Goal: Browse casually: Explore the website without a specific task or goal

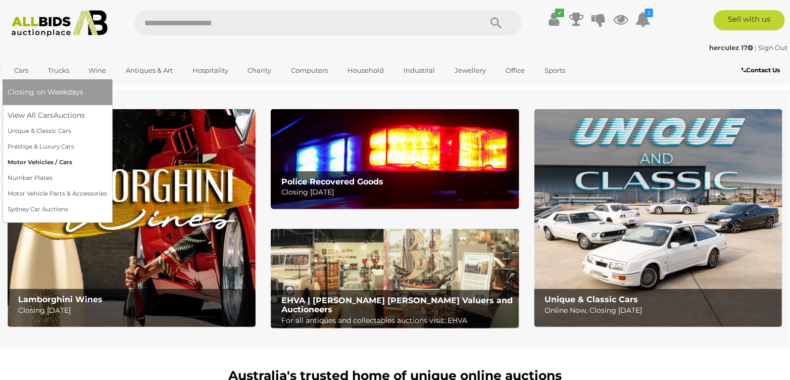
click at [41, 161] on link "Motor Vehicles / Cars" at bounding box center [58, 163] width 100 height 16
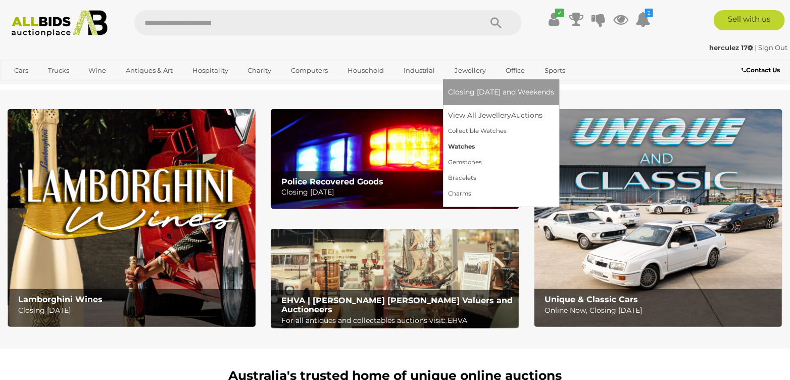
click at [453, 148] on link "Watches" at bounding box center [501, 147] width 106 height 16
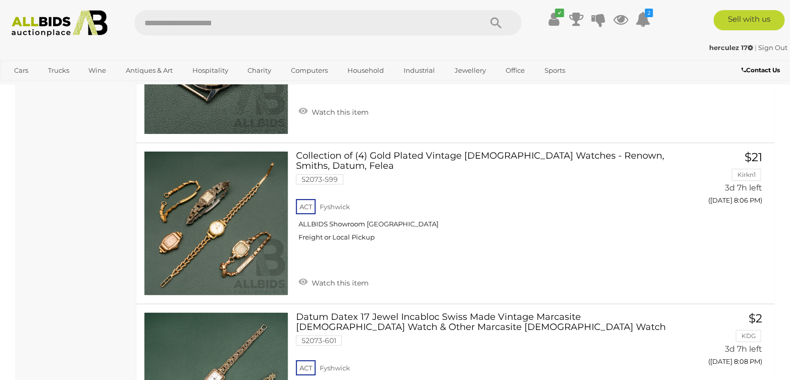
scroll to position [6619, 0]
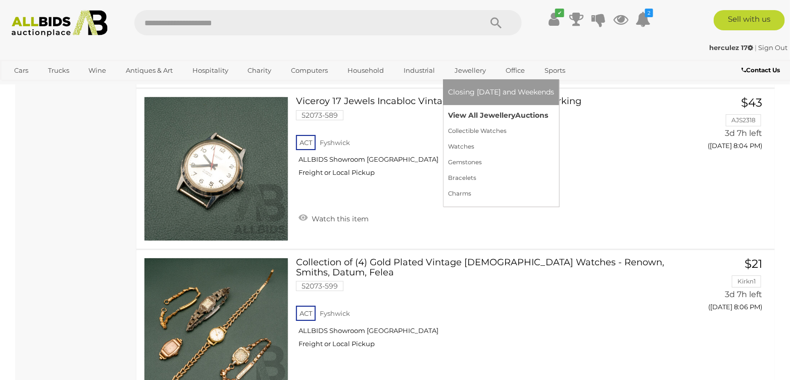
click at [459, 119] on link "View All Jewellery Auctions" at bounding box center [501, 116] width 106 height 16
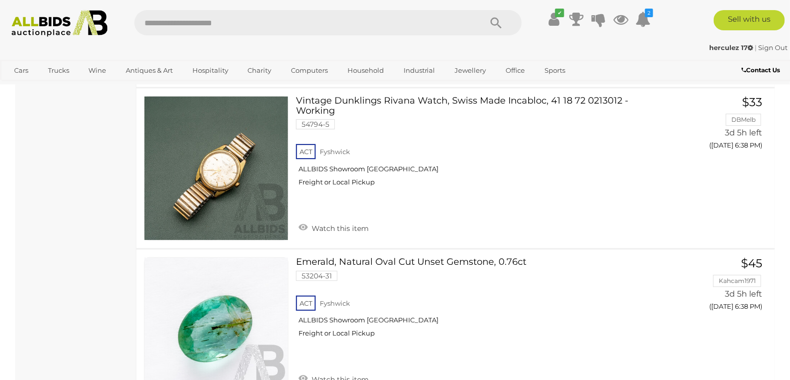
scroll to position [1869, 0]
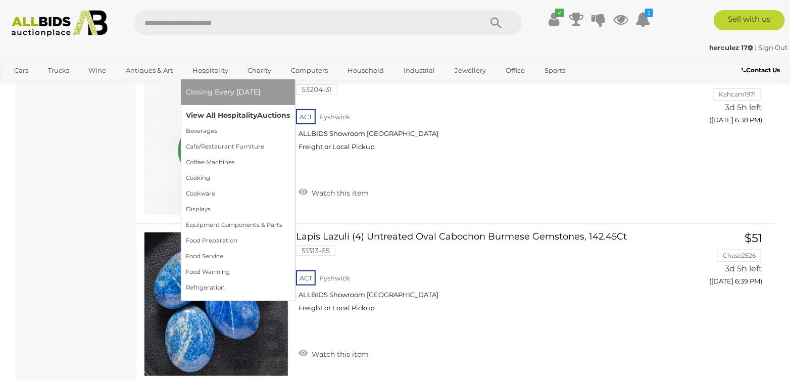
click at [214, 113] on link "View All Hospitality Auctions" at bounding box center [238, 116] width 104 height 16
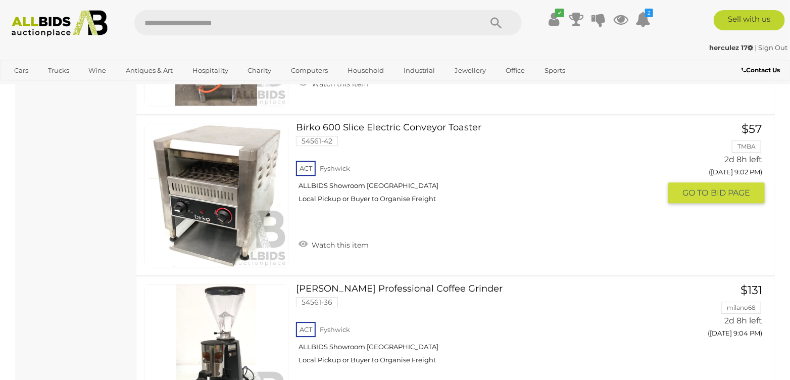
scroll to position [8215, 0]
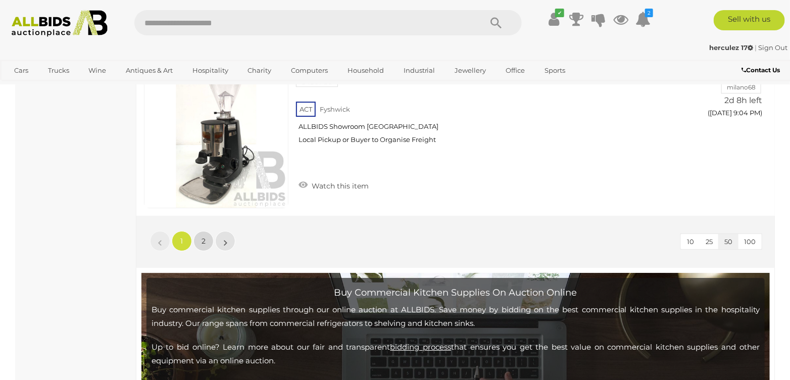
click at [206, 231] on link "2" at bounding box center [204, 241] width 20 height 20
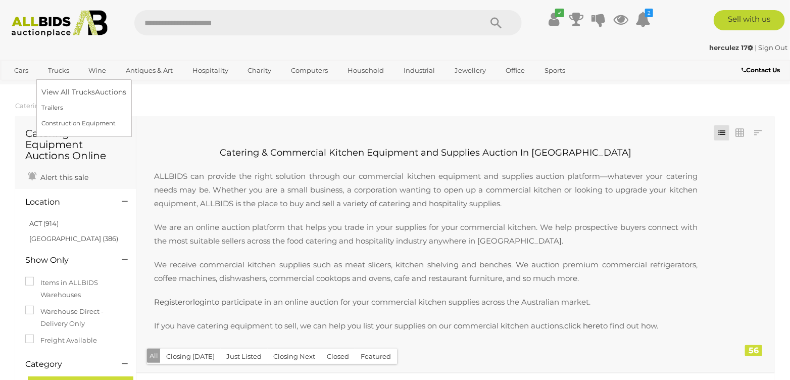
click at [66, 69] on link "Trucks" at bounding box center [58, 70] width 34 height 17
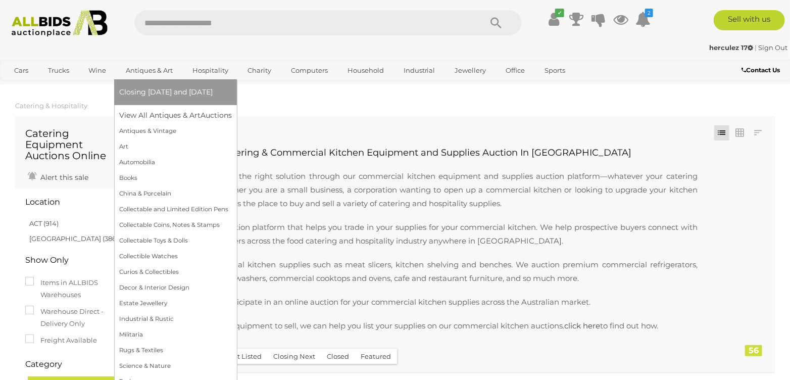
click at [145, 70] on link "Antiques & Art" at bounding box center [149, 70] width 60 height 17
click at [156, 114] on link "View All Antiques & Art Auctions" at bounding box center [178, 116] width 119 height 16
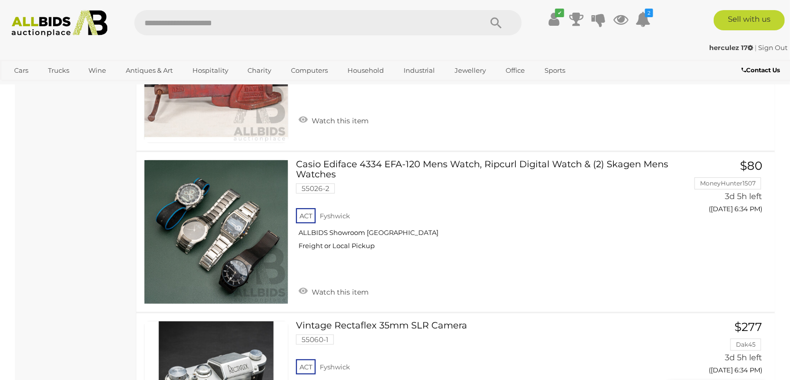
scroll to position [3436, 0]
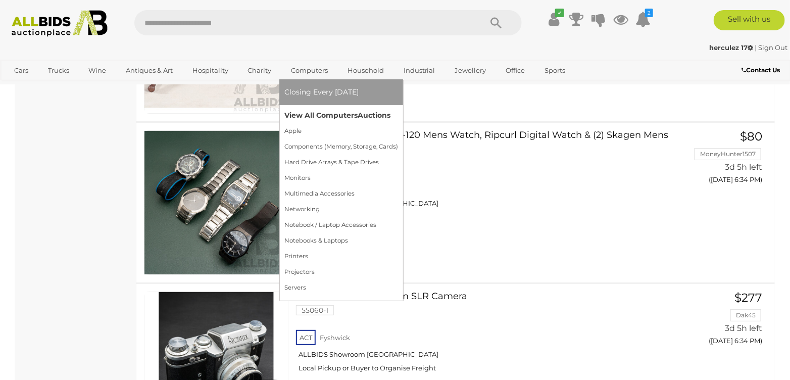
click at [332, 116] on link "View All Computers Auctions" at bounding box center [341, 116] width 114 height 16
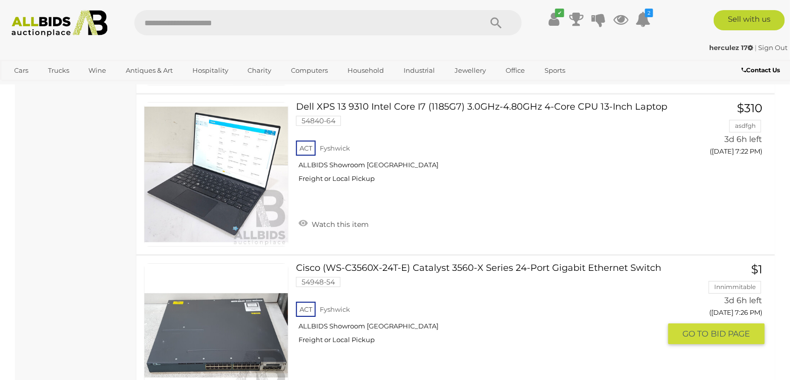
scroll to position [3183, 0]
